Goal: Answer question/provide support: Answer question/provide support

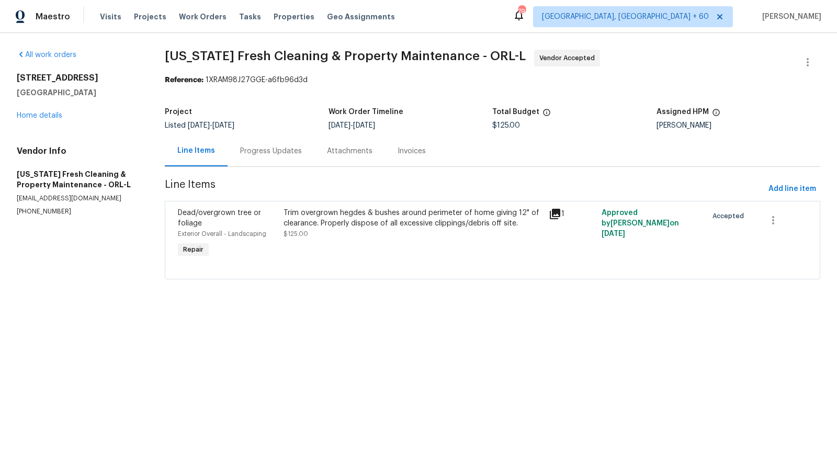
click at [281, 153] on div "Progress Updates" at bounding box center [271, 151] width 62 height 10
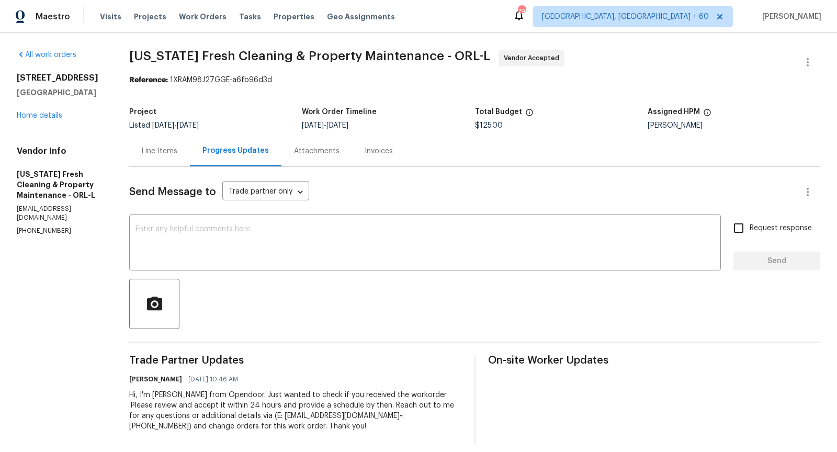
scroll to position [8, 0]
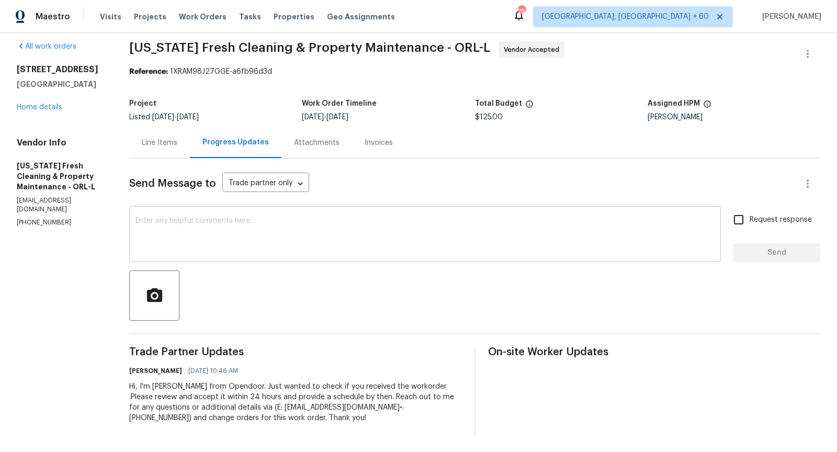
click at [303, 231] on textarea at bounding box center [424, 235] width 579 height 37
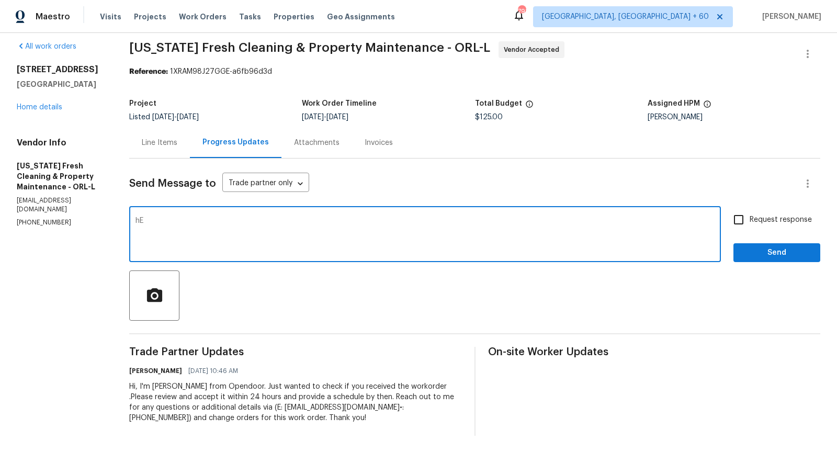
type textarea "h"
type textarea "Hey any updates regarding the WO?"
click at [745, 215] on input "Request response" at bounding box center [738, 220] width 22 height 22
checkbox input "true"
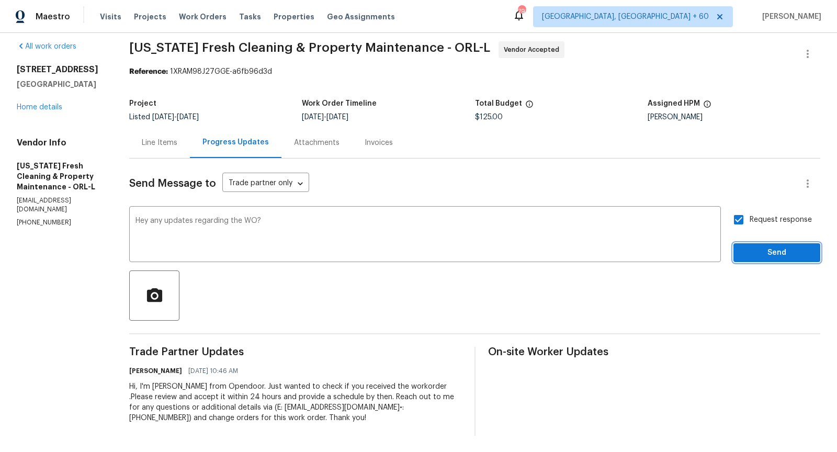
click at [757, 247] on span "Send" at bounding box center [777, 252] width 70 height 13
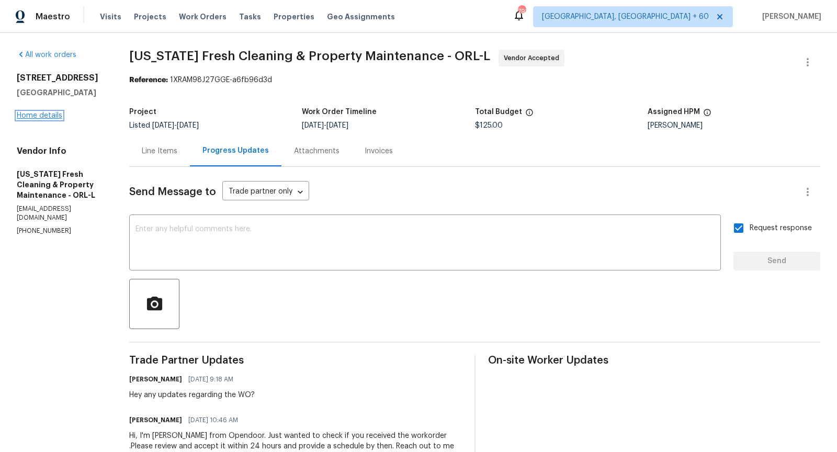
click at [38, 116] on link "Home details" at bounding box center [39, 115] width 45 height 7
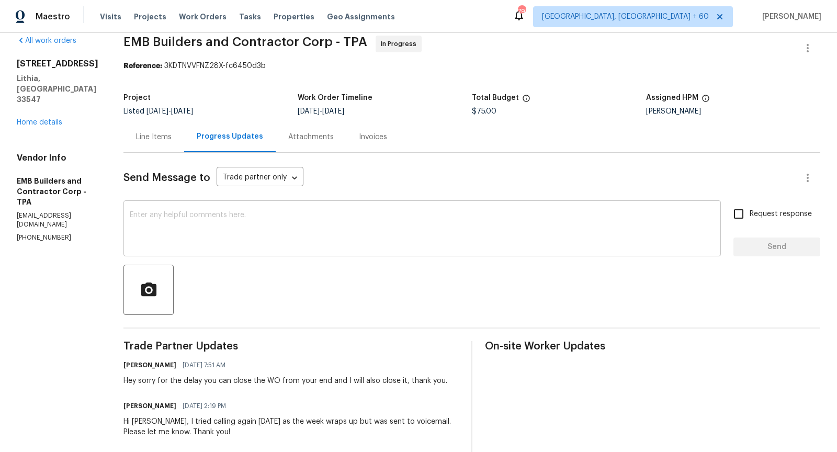
scroll to position [10, 0]
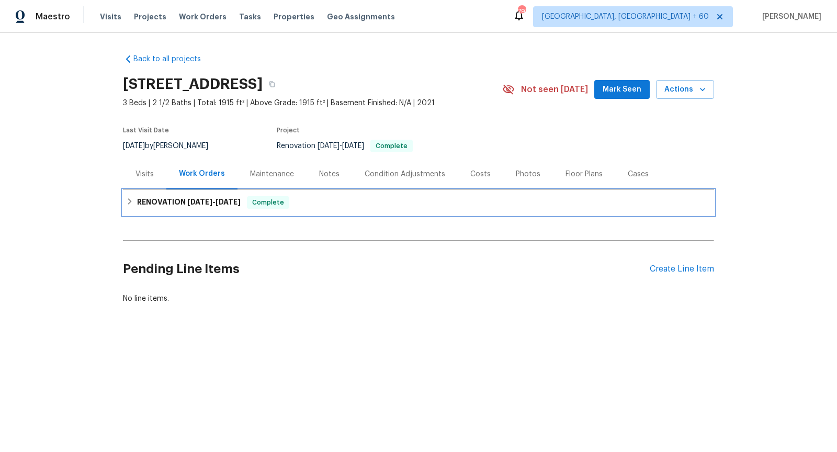
click at [134, 201] on div "RENOVATION 8/13/25 - 8/15/25 Complete" at bounding box center [418, 202] width 585 height 13
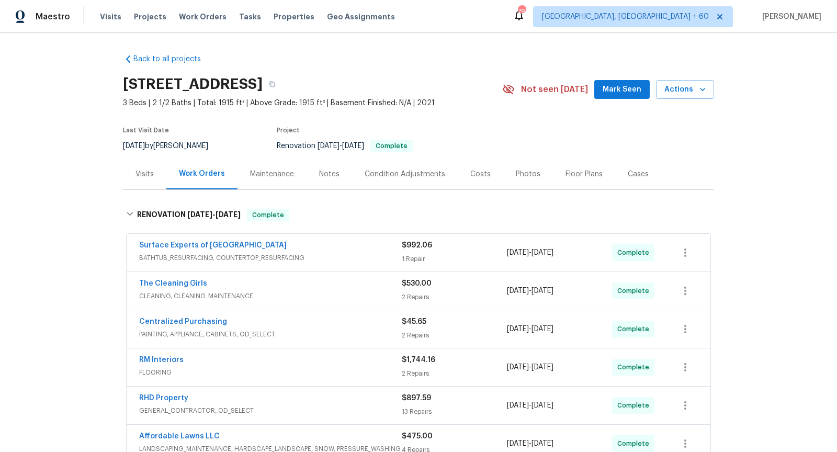
click at [340, 254] on span "BATHTUB_RESURFACING, COUNTERTOP_RESURFACING" at bounding box center [270, 258] width 263 height 10
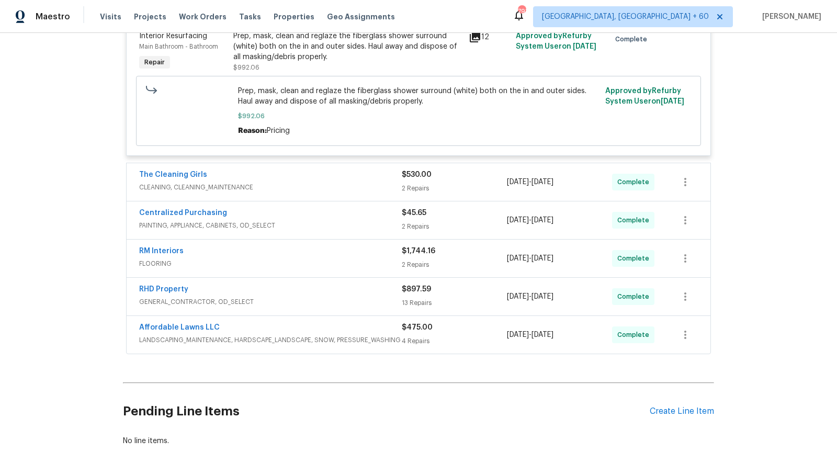
scroll to position [283, 0]
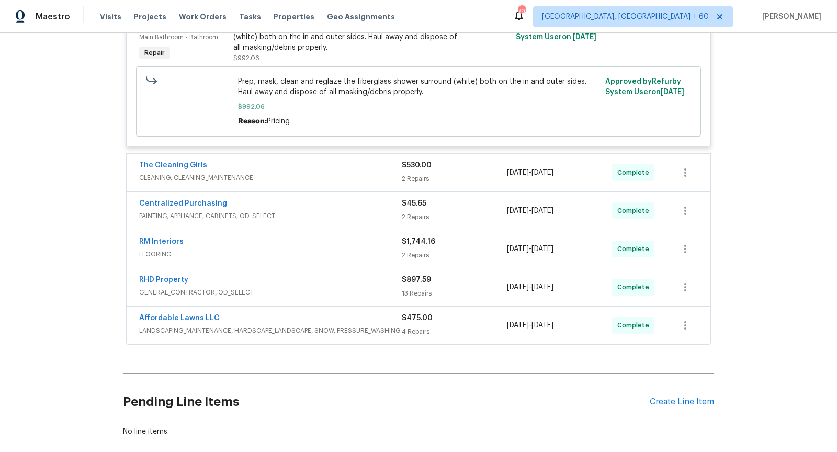
click at [323, 287] on span "GENERAL_CONTRACTOR, OD_SELECT" at bounding box center [270, 292] width 263 height 10
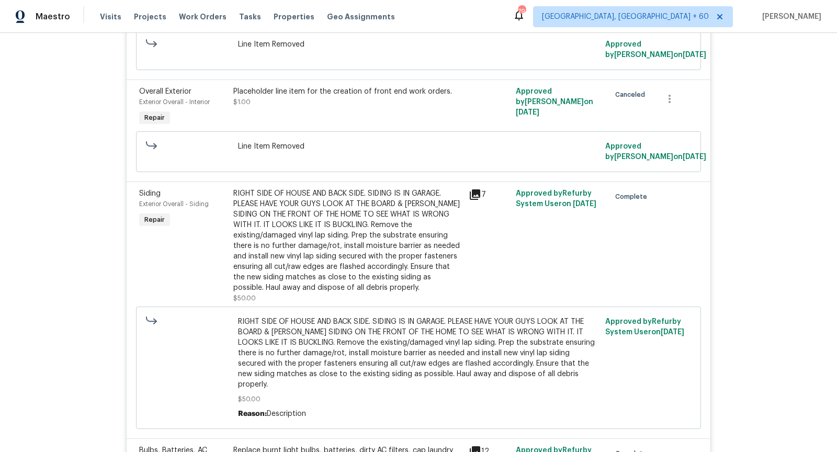
scroll to position [1212, 0]
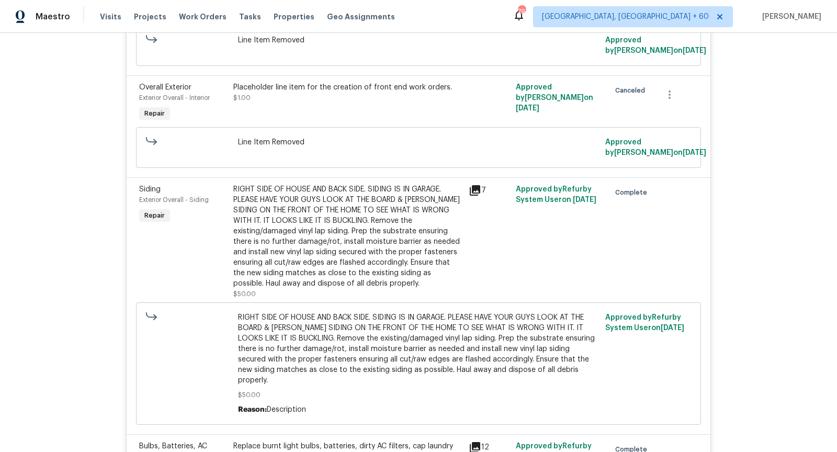
click at [473, 186] on icon at bounding box center [475, 190] width 10 height 10
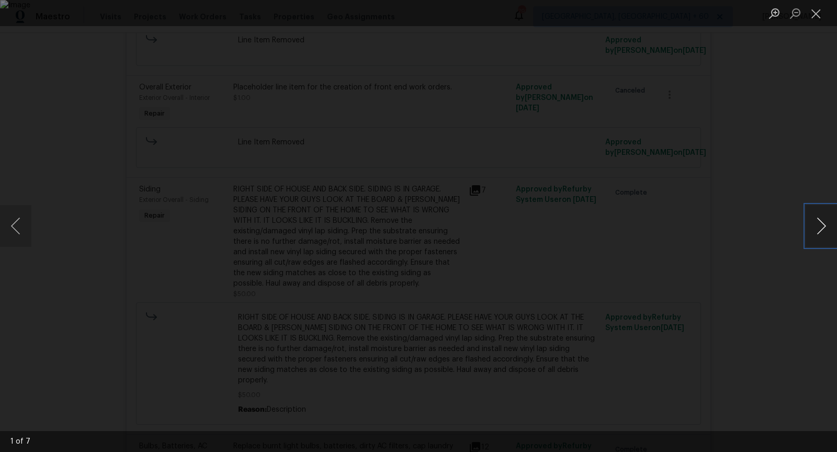
click at [826, 220] on button "Next image" at bounding box center [820, 226] width 31 height 42
click at [822, 222] on button "Next image" at bounding box center [820, 226] width 31 height 42
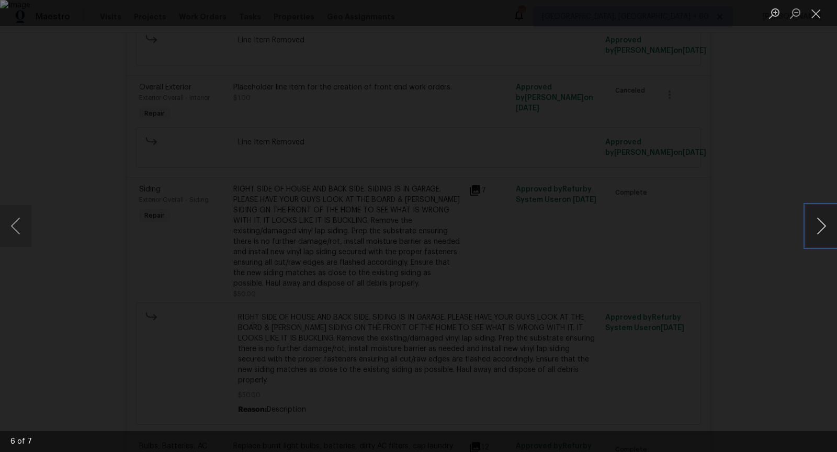
click at [822, 222] on button "Next image" at bounding box center [820, 226] width 31 height 42
click at [816, 232] on button "Next image" at bounding box center [820, 226] width 31 height 42
click at [821, 233] on button "Next image" at bounding box center [820, 226] width 31 height 42
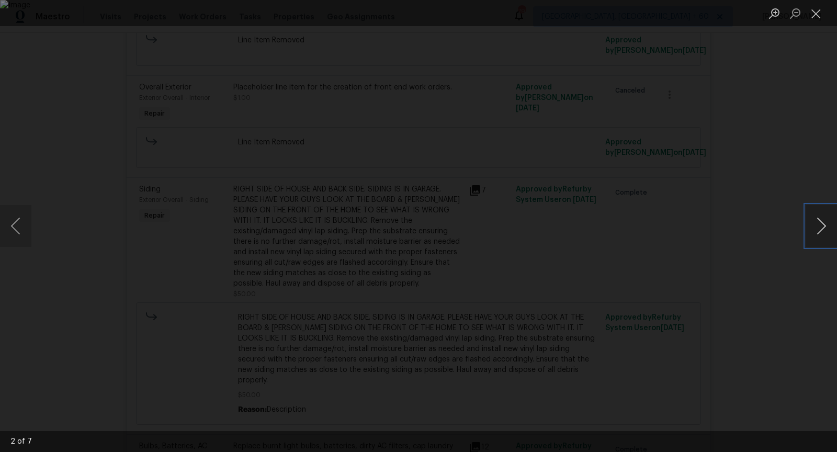
click at [821, 233] on button "Next image" at bounding box center [820, 226] width 31 height 42
click at [812, 219] on button "Next image" at bounding box center [820, 226] width 31 height 42
click at [818, 224] on button "Next image" at bounding box center [820, 226] width 31 height 42
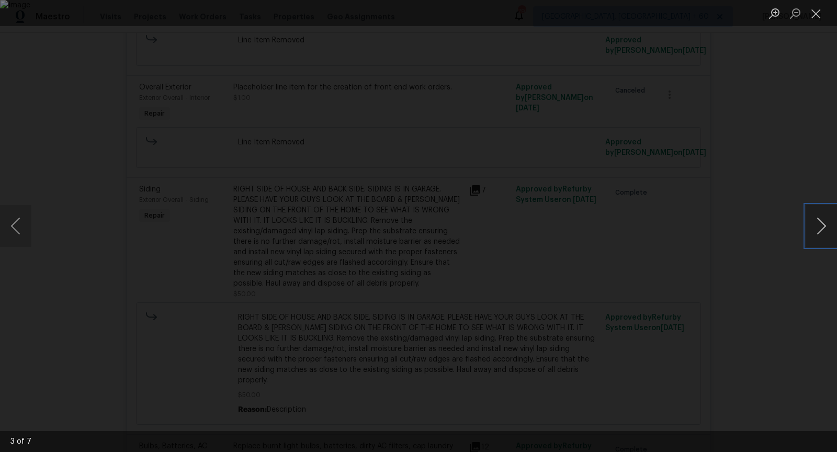
click at [818, 224] on button "Next image" at bounding box center [820, 226] width 31 height 42
click at [816, 18] on button "Close lightbox" at bounding box center [815, 13] width 21 height 18
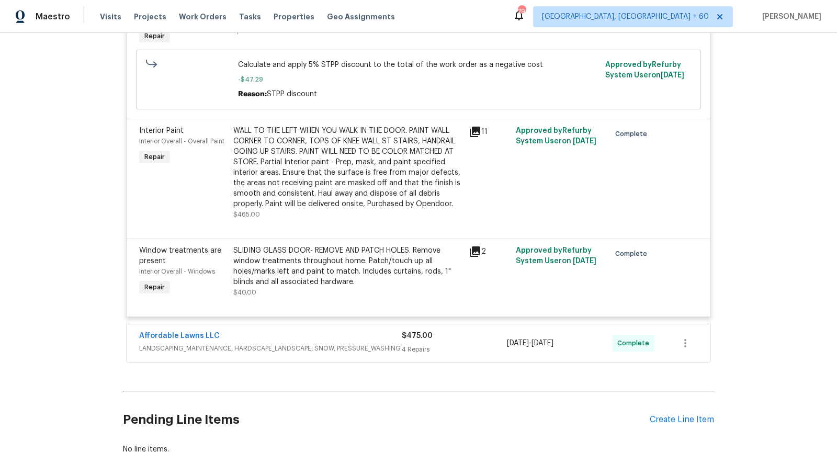
scroll to position [1971, 0]
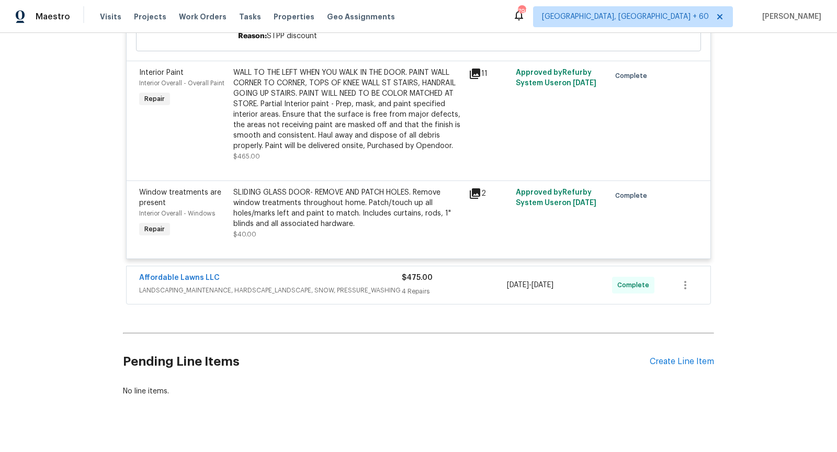
click at [292, 285] on span "LANDSCAPING_MAINTENANCE, HARDSCAPE_LANDSCAPE, SNOW, PRESSURE_WASHING" at bounding box center [270, 290] width 263 height 10
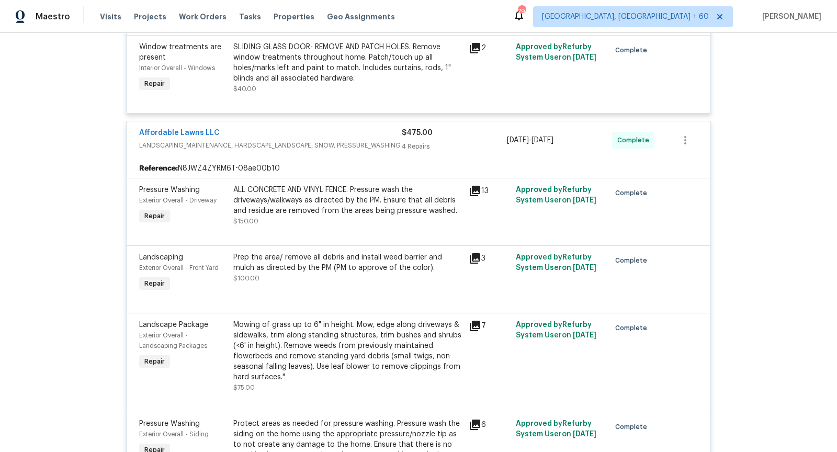
scroll to position [2126, 0]
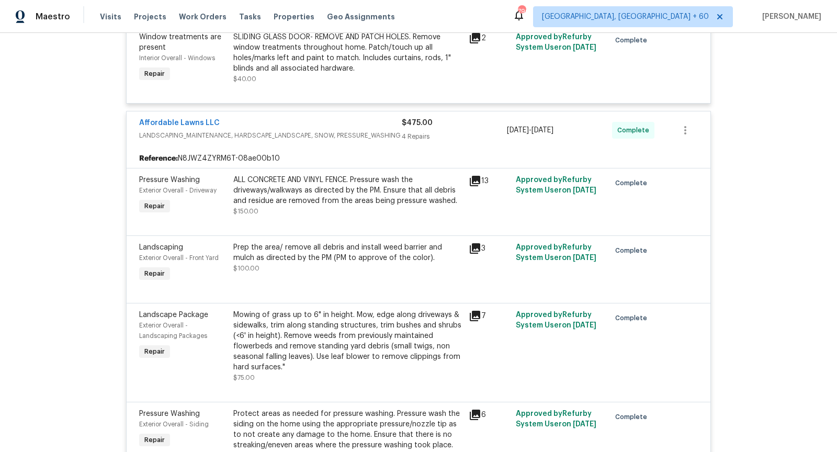
click at [473, 243] on icon at bounding box center [475, 248] width 10 height 10
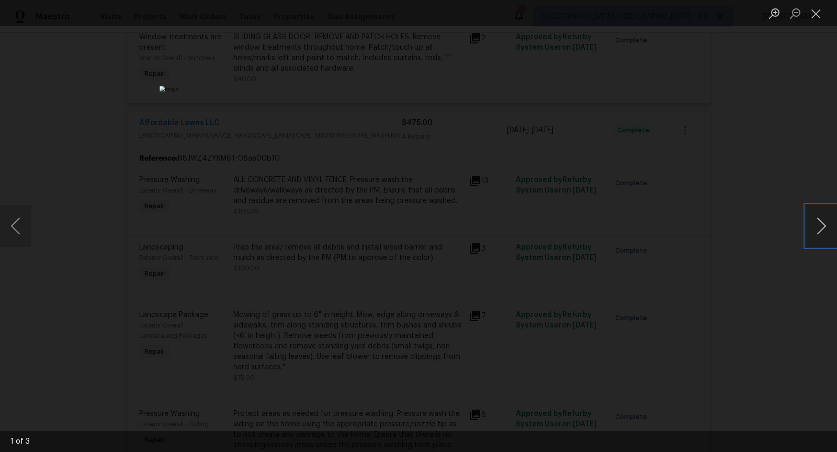
click at [822, 226] on button "Next image" at bounding box center [820, 226] width 31 height 42
